Goal: Task Accomplishment & Management: Use online tool/utility

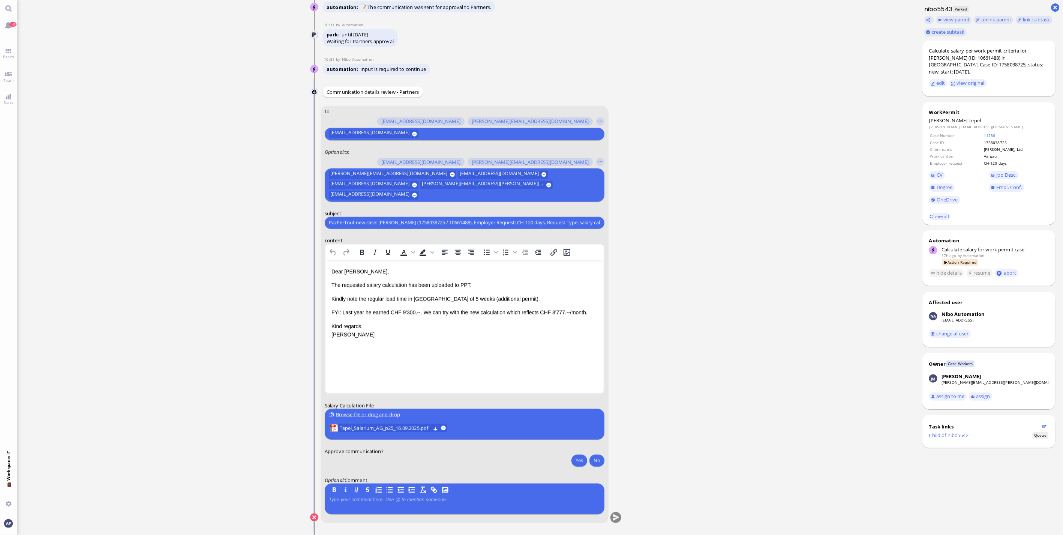
click at [347, 309] on p "FYI: Last year he earned CHF 9'300.--. We can try with the new calculation whic…" at bounding box center [464, 312] width 266 height 8
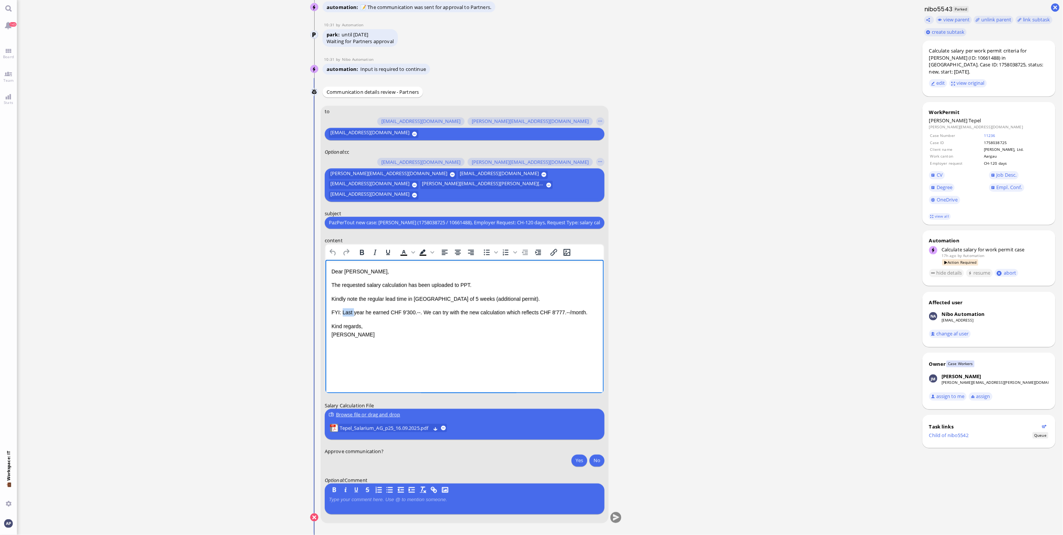
click at [347, 309] on p "FYI: Last year he earned CHF 9'300.--. We can try with the new calculation whic…" at bounding box center [464, 312] width 266 height 8
copy p "FYI: Last year he earned CHF 9'300.--. We can try with the new calculation whic…"
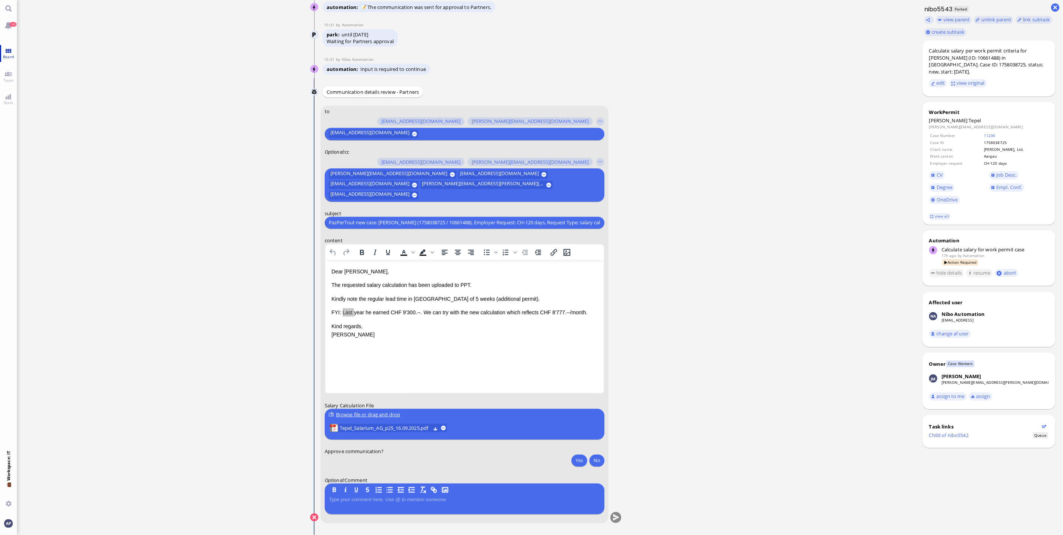
click at [13, 59] on span "Board" at bounding box center [8, 56] width 15 height 5
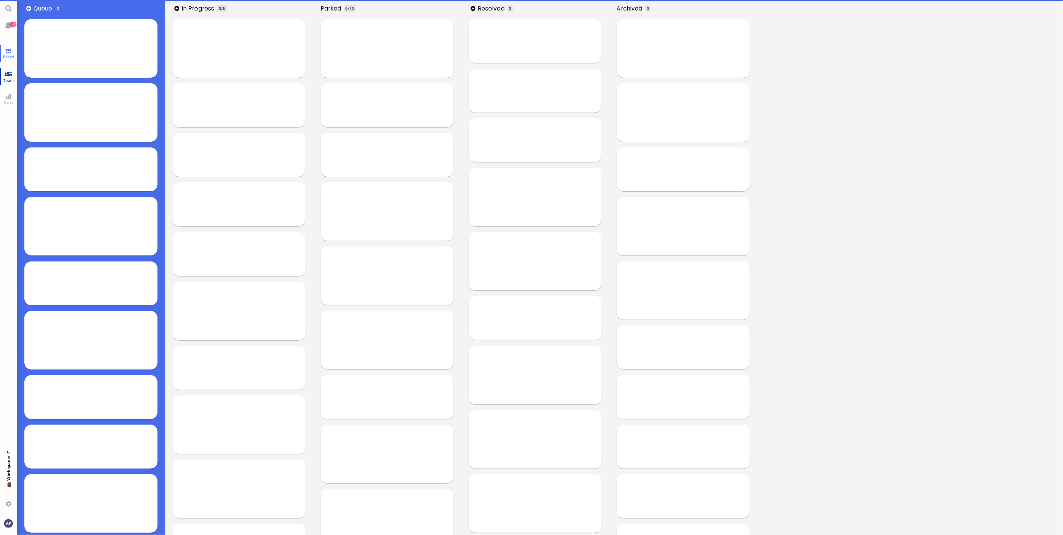
click at [6, 77] on link "Team" at bounding box center [8, 76] width 17 height 17
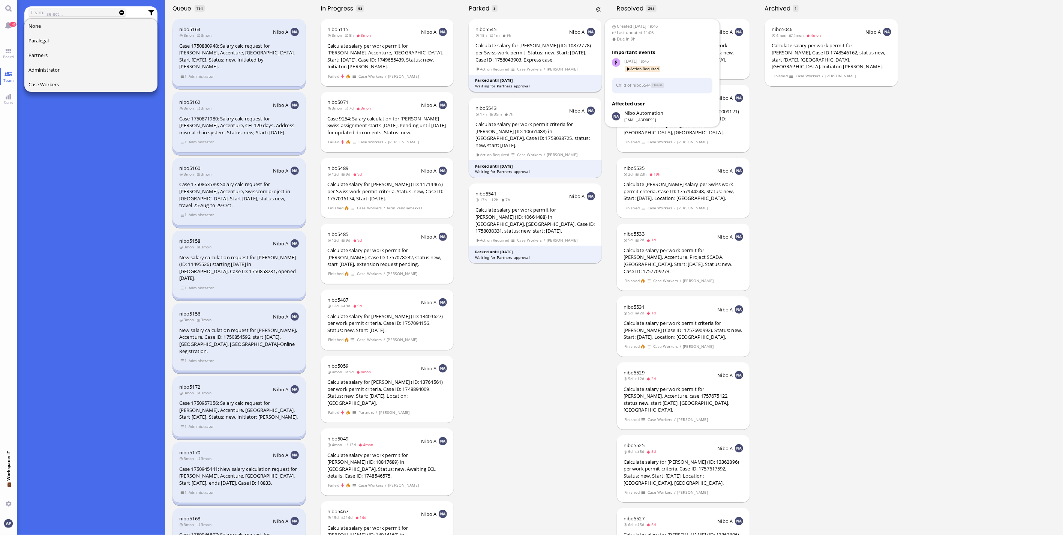
click at [528, 54] on div "Calculate salary for [PERSON_NAME] (ID: 10872778) per Swiss work permit. Status…" at bounding box center [536, 52] width 120 height 21
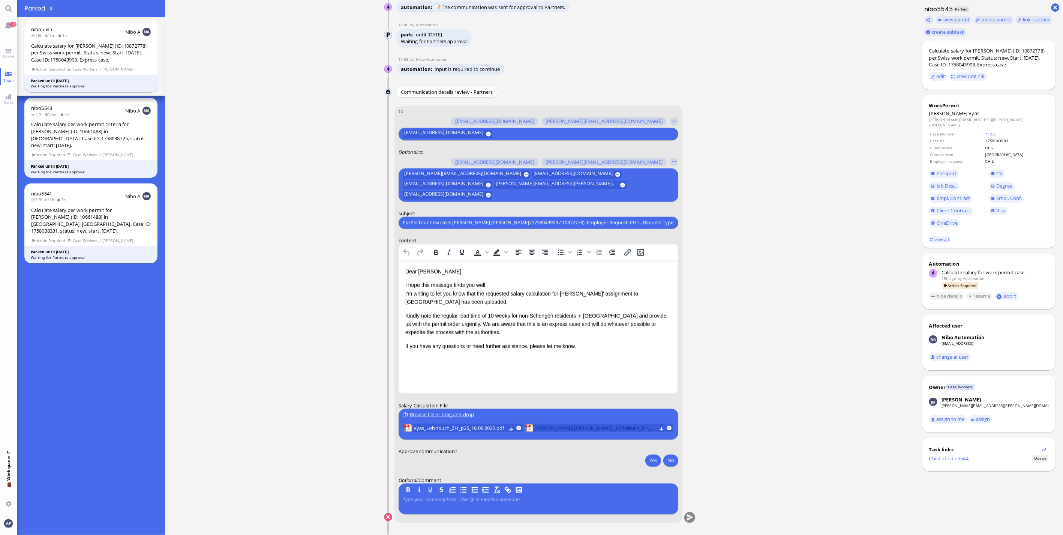
click at [594, 428] on span "[PERSON_NAME] [PERSON_NAME] _Lohnbuch_ZH_10.2025.pdf" at bounding box center [596, 428] width 122 height 8
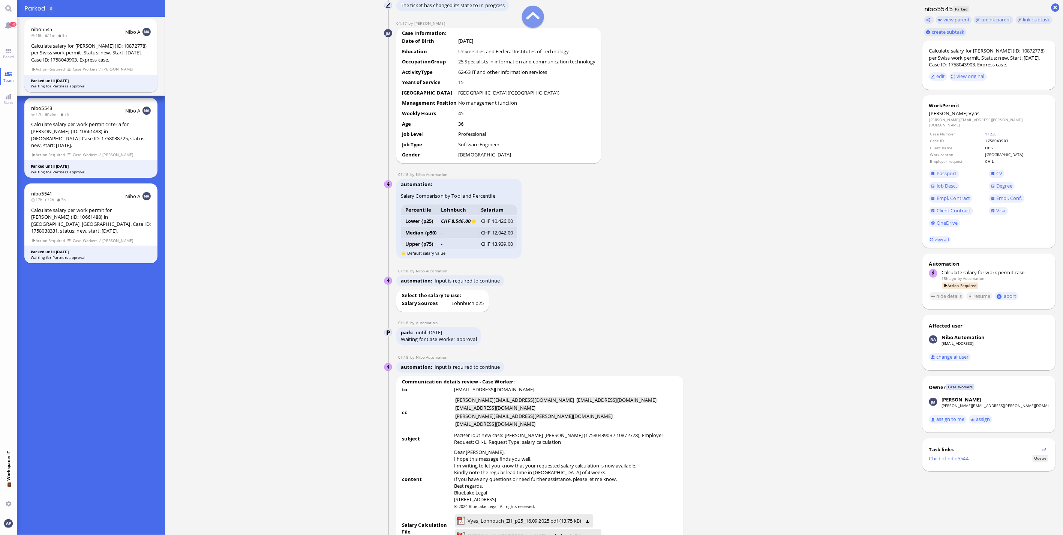
scroll to position [-1125, 0]
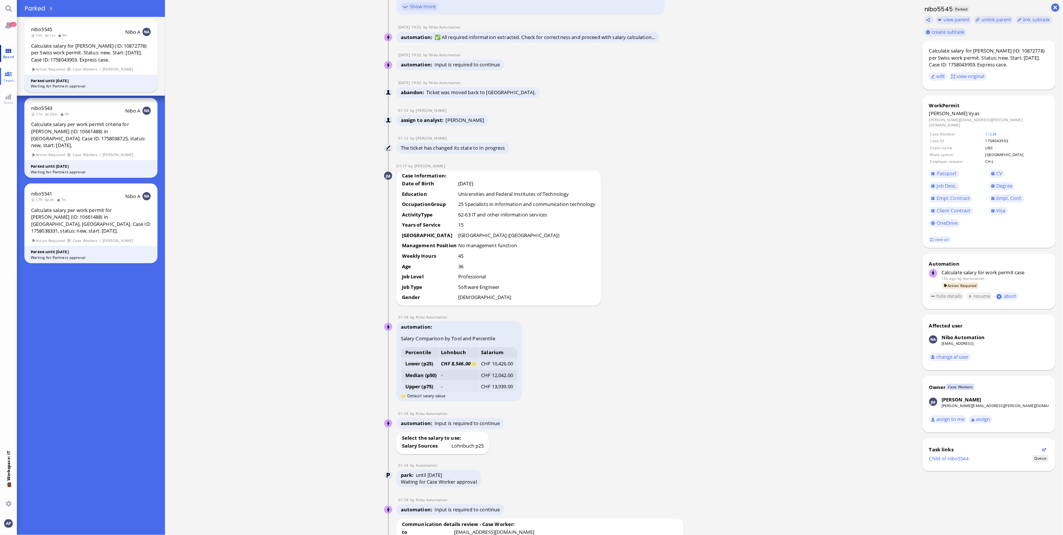
click at [6, 50] on link "Board" at bounding box center [8, 53] width 17 height 17
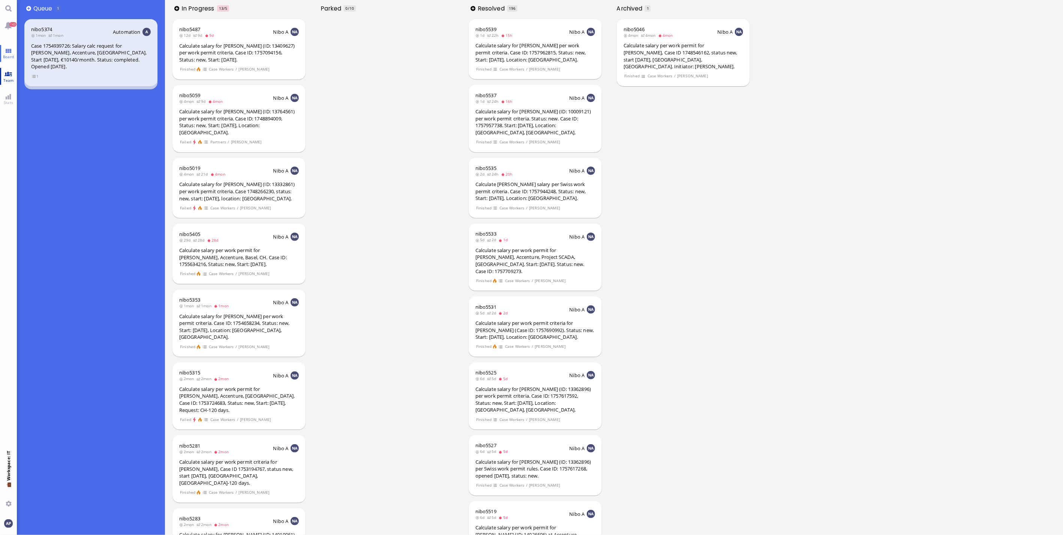
click at [10, 77] on link "Team" at bounding box center [8, 76] width 17 height 17
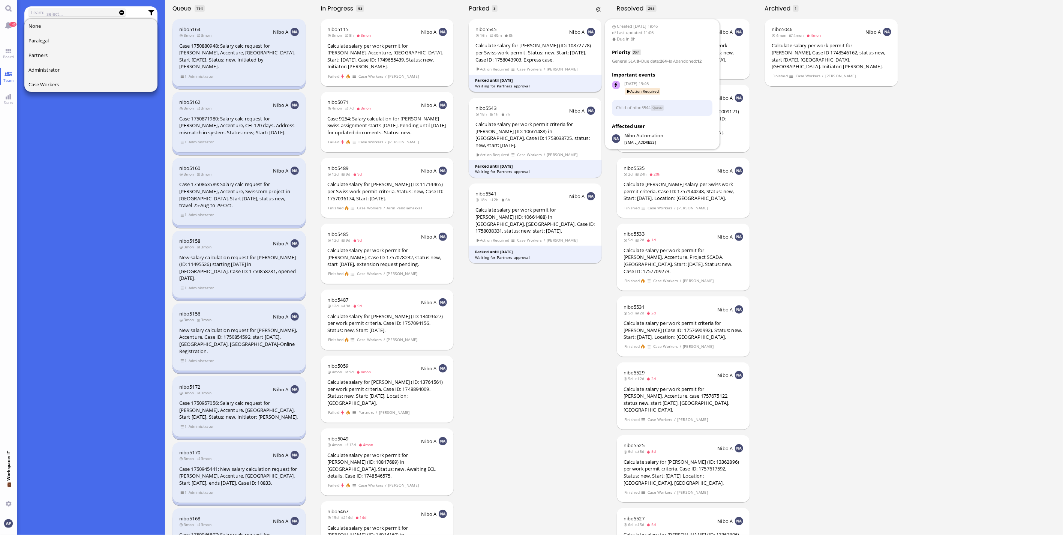
click at [526, 59] on div "Calculate salary for [PERSON_NAME] (ID: 10872778) per Swiss work permit. Status…" at bounding box center [536, 52] width 120 height 21
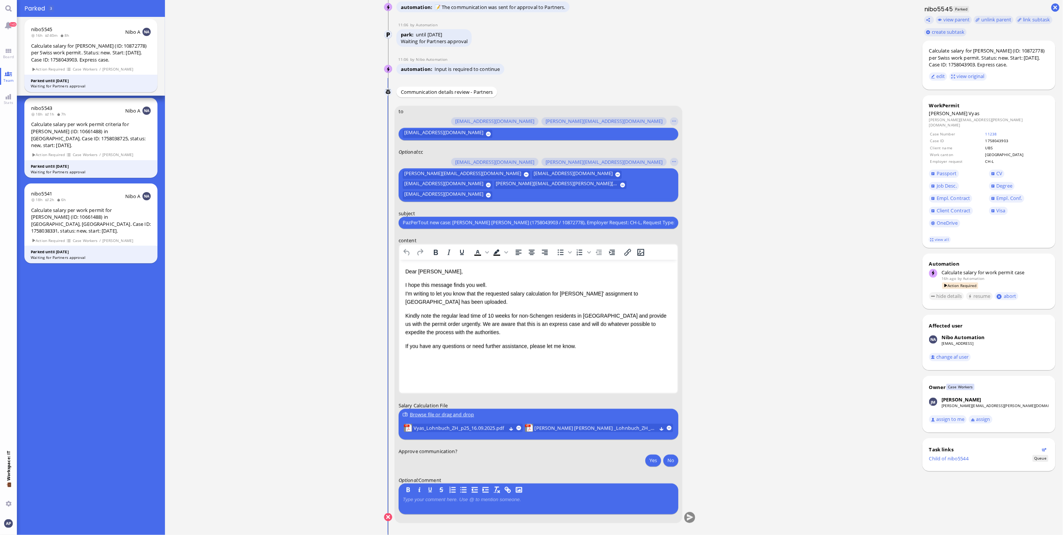
scroll to position [0, 0]
click at [672, 460] on button "No" at bounding box center [671, 460] width 15 height 12
click at [687, 515] on button "submit" at bounding box center [690, 517] width 11 height 11
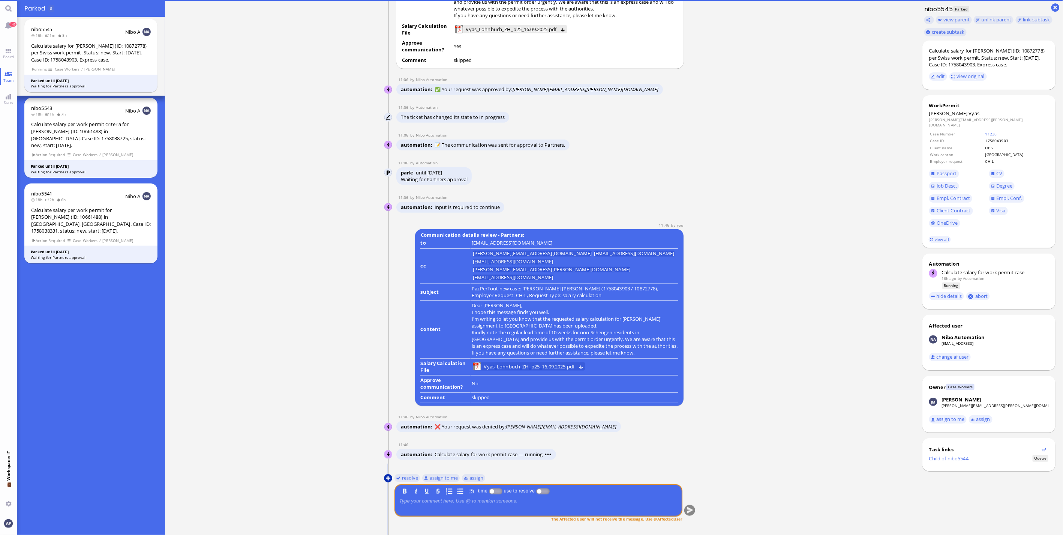
click at [384, 477] on button at bounding box center [388, 478] width 8 height 8
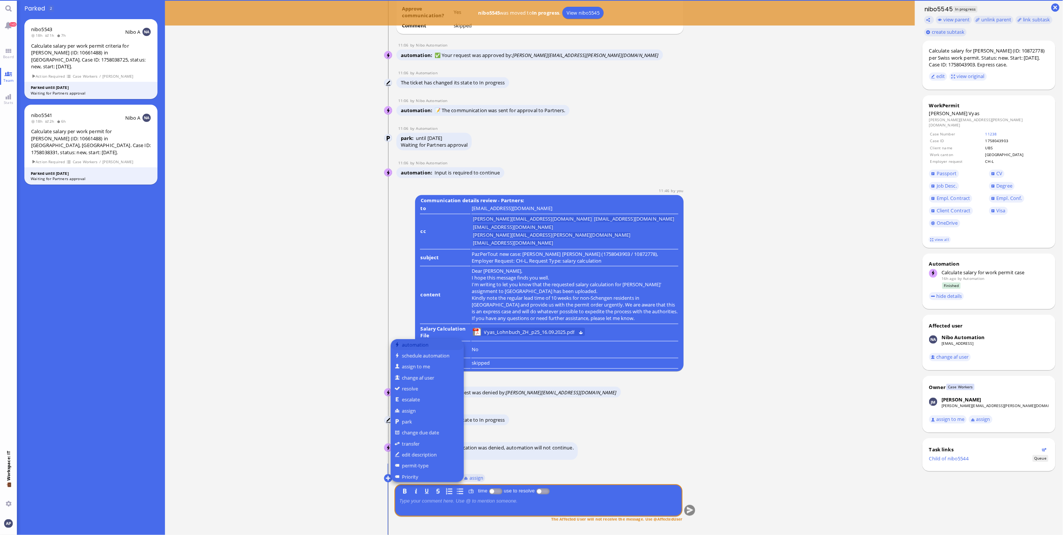
click at [412, 344] on button "automation" at bounding box center [427, 344] width 73 height 11
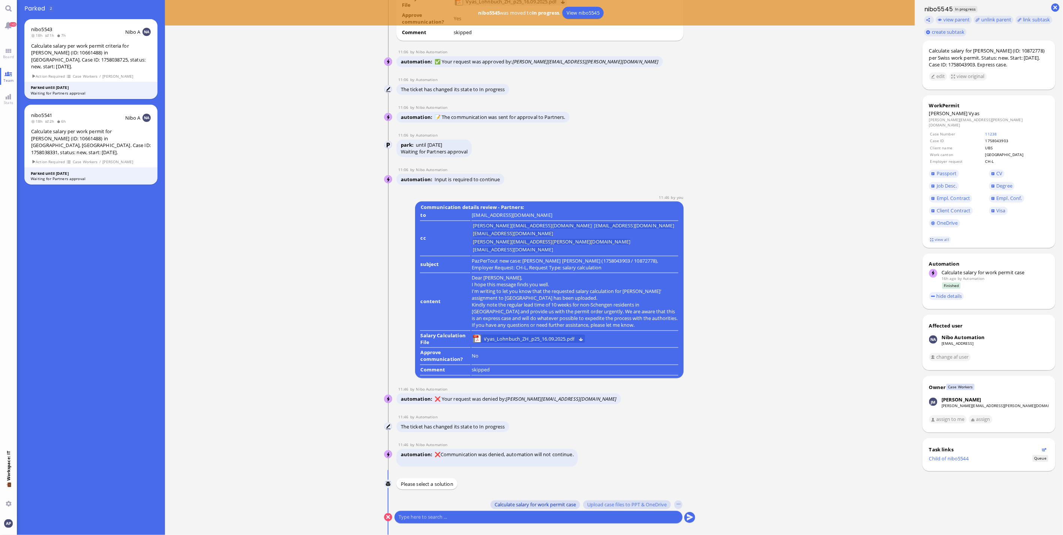
click at [503, 504] on span "Calculate salary for work permit case" at bounding box center [535, 505] width 81 height 6
